Goal: Information Seeking & Learning: Learn about a topic

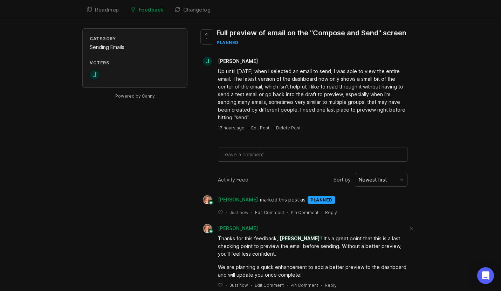
scroll to position [3, 0]
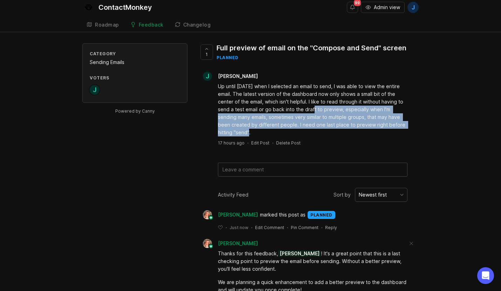
drag, startPoint x: 344, startPoint y: 132, endPoint x: 313, endPoint y: 105, distance: 40.8
click at [313, 105] on div "Up until [DATE] when I selected an email to send, I was able to view the entire…" at bounding box center [312, 110] width 189 height 54
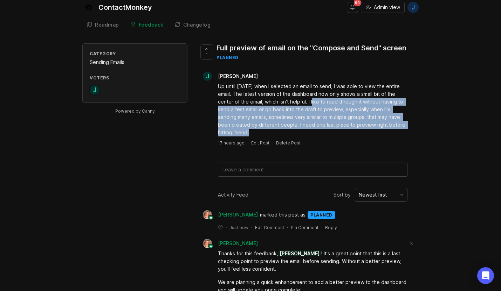
click at [313, 105] on div "Up until [DATE] when I selected an email to send, I was able to view the entire…" at bounding box center [312, 110] width 189 height 54
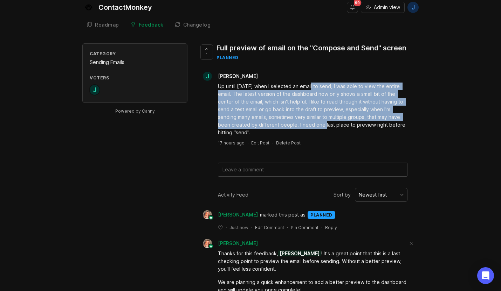
drag, startPoint x: 309, startPoint y: 85, endPoint x: 324, endPoint y: 127, distance: 45.0
click at [324, 127] on div "Up until [DATE] when I selected an email to send, I was able to view the entire…" at bounding box center [312, 110] width 189 height 54
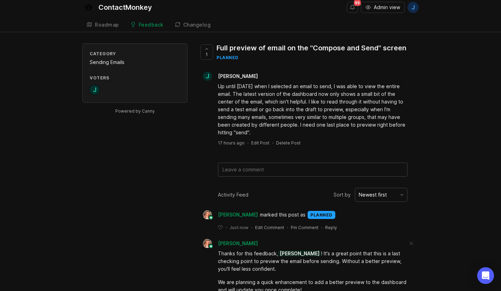
click at [329, 131] on div "Up until [DATE] when I selected an email to send, I was able to view the entire…" at bounding box center [312, 110] width 189 height 54
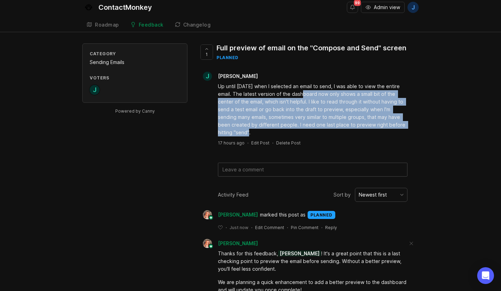
drag, startPoint x: 336, startPoint y: 131, endPoint x: 305, endPoint y: 98, distance: 45.1
click at [305, 98] on div "Up until [DATE] when I selected an email to send, I was able to view the entire…" at bounding box center [312, 110] width 189 height 54
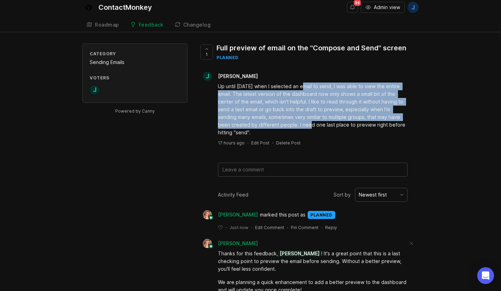
drag, startPoint x: 302, startPoint y: 88, endPoint x: 311, endPoint y: 124, distance: 37.5
click at [311, 124] on div "Up until [DATE] when I selected an email to send, I was able to view the entire…" at bounding box center [312, 110] width 189 height 54
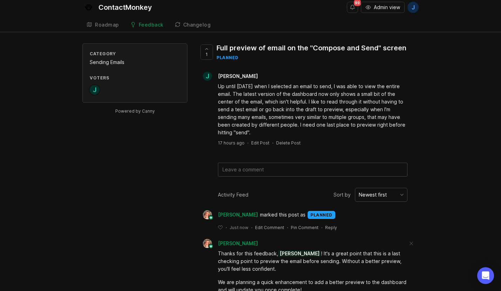
scroll to position [30, 0]
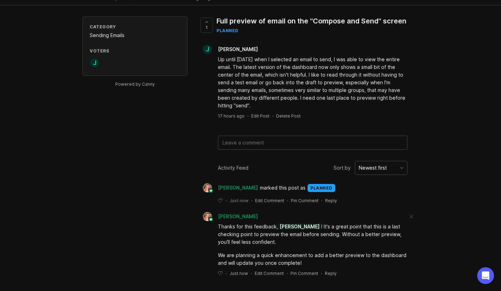
click at [442, 165] on div "Category Sending Emails Voters J Powered by Canny 1 Full preview of email on th…" at bounding box center [250, 151] width 501 height 271
